Goal: Task Accomplishment & Management: Manage account settings

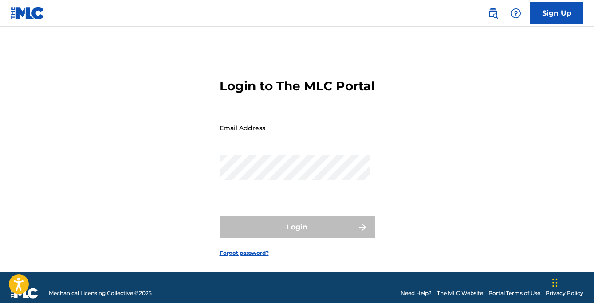
click at [321, 141] on input "Email Address" at bounding box center [294, 127] width 150 height 25
type input "[EMAIL_ADDRESS][DOMAIN_NAME]"
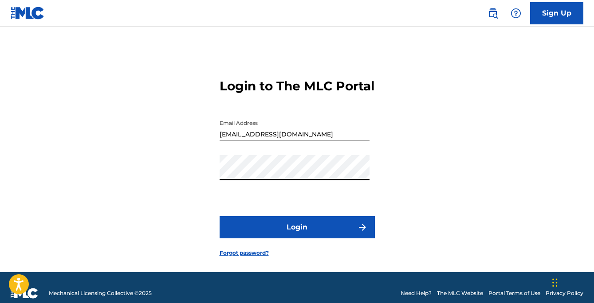
click at [290, 239] on button "Login" at bounding box center [296, 227] width 155 height 22
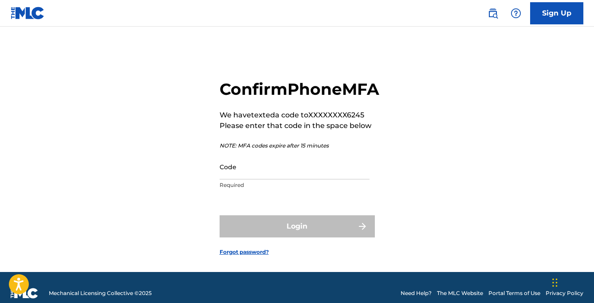
click at [275, 180] on input "Code" at bounding box center [294, 166] width 150 height 25
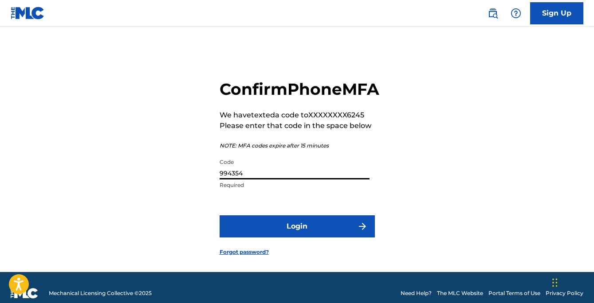
type input "994354"
click at [294, 238] on button "Login" at bounding box center [296, 226] width 155 height 22
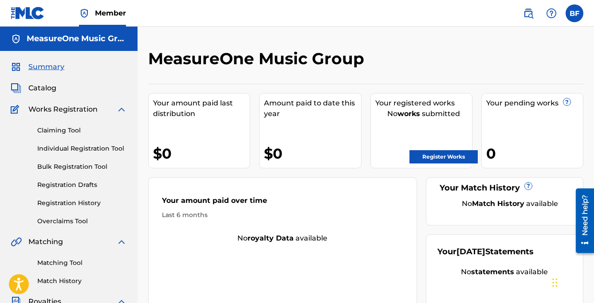
click at [423, 176] on div "Your amount paid last distribution $0 Amount paid to date this year $0 Your reg…" at bounding box center [365, 197] width 435 height 227
click at [367, 172] on div "Your amount paid last distribution $0 Amount paid to date this year $0 Your reg…" at bounding box center [365, 197] width 435 height 227
click at [568, 18] on label at bounding box center [574, 13] width 18 height 18
click at [574, 13] on input "BF [PERSON_NAME] [EMAIL_ADDRESS][DOMAIN_NAME] Notification Preferences Profile …" at bounding box center [574, 13] width 0 height 0
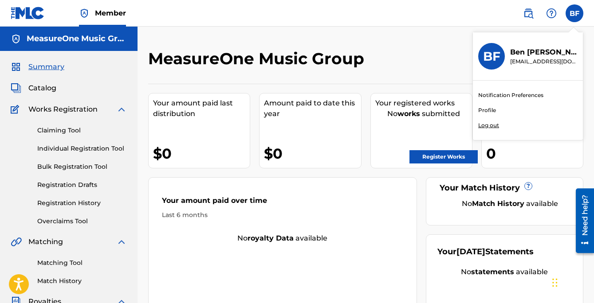
click at [487, 110] on link "Profile" at bounding box center [487, 110] width 18 height 8
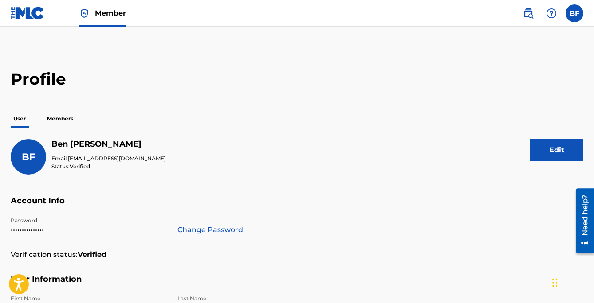
click at [63, 116] on p "Members" at bounding box center [59, 119] width 31 height 19
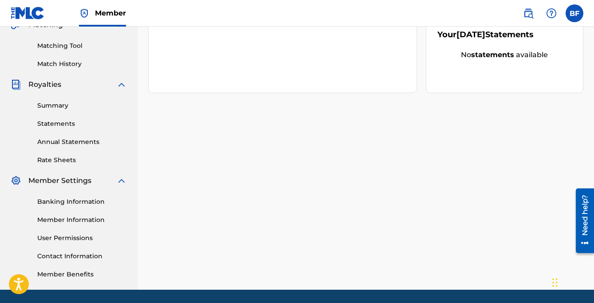
scroll to position [246, 0]
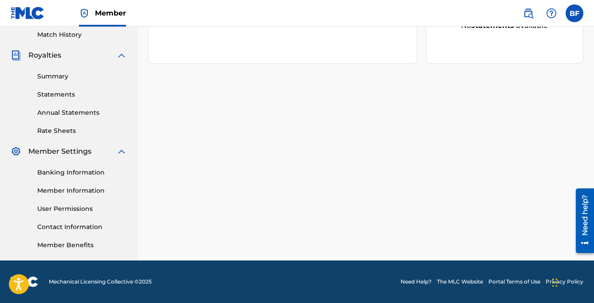
click at [75, 191] on link "Member Information" at bounding box center [82, 190] width 90 height 9
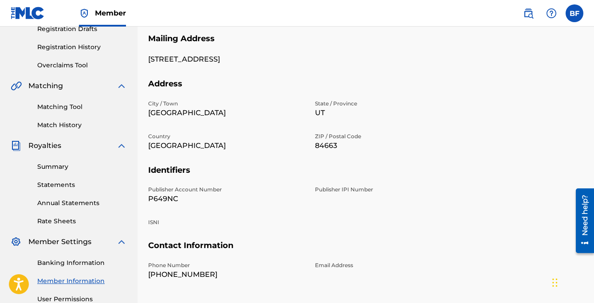
scroll to position [159, 0]
